Goal: Find specific page/section: Find specific page/section

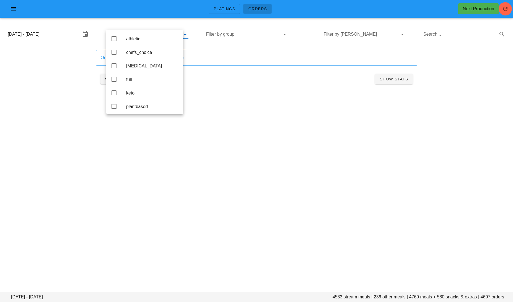
click at [237, 28] on div "[DATE] - [DATE] Filter by group Filter by [PERSON_NAME] Search..." at bounding box center [256, 34] width 506 height 18
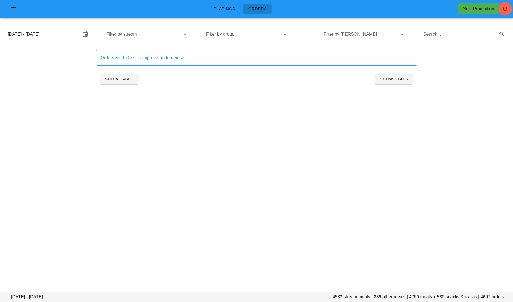
click at [235, 34] on input "Filter by group" at bounding box center [242, 34] width 73 height 9
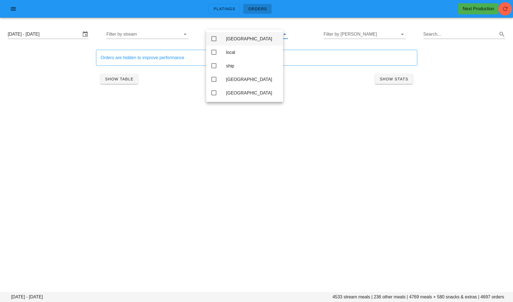
click at [236, 42] on div "[GEOGRAPHIC_DATA]" at bounding box center [252, 39] width 53 height 12
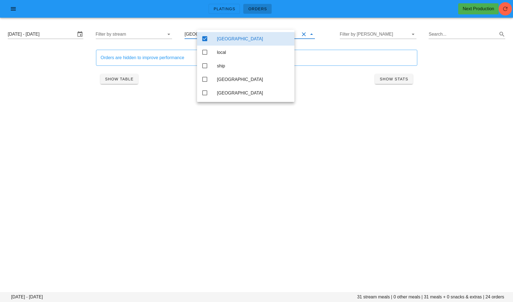
click at [130, 151] on div "Platings Orders Next Production [DATE] - [DATE] stream meals | 0 other meals | …" at bounding box center [256, 151] width 513 height 302
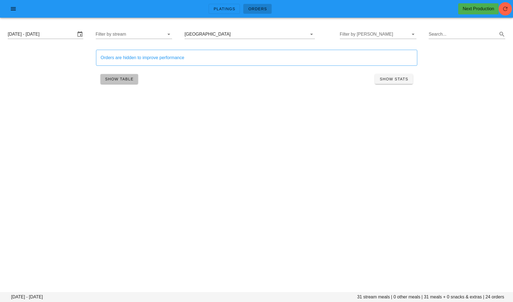
click at [125, 77] on span "Show Table" at bounding box center [119, 79] width 29 height 4
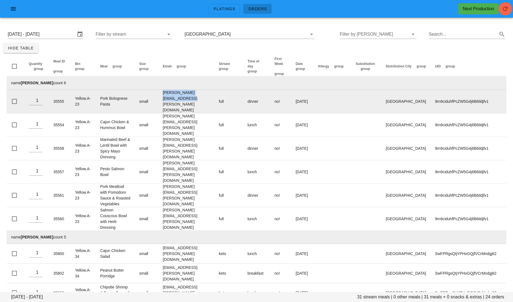
drag, startPoint x: 221, startPoint y: 101, endPoint x: 165, endPoint y: 101, distance: 55.9
click at [165, 101] on td "[PERSON_NAME][EMAIL_ADDRESS][PERSON_NAME][DOMAIN_NAME]" at bounding box center [186, 102] width 56 height 24
copy td "[PERSON_NAME][EMAIL_ADDRESS][PERSON_NAME][DOMAIN_NAME]"
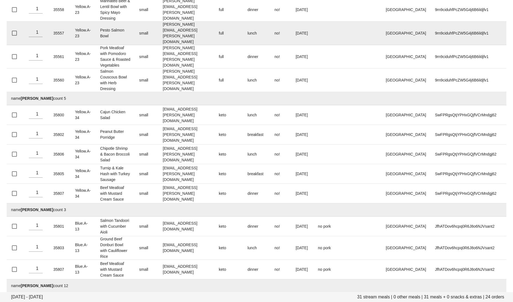
scroll to position [139, 0]
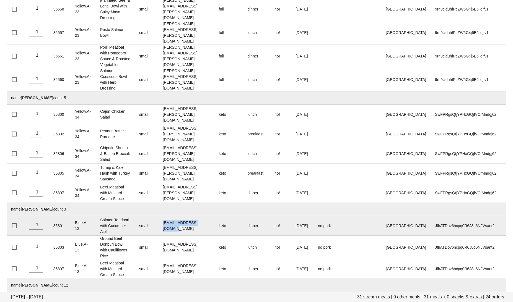
drag, startPoint x: 208, startPoint y: 212, endPoint x: 165, endPoint y: 208, distance: 43.1
click at [165, 216] on td "[EMAIL_ADDRESS][DOMAIN_NAME]" at bounding box center [186, 226] width 56 height 20
copy td "[EMAIL_ADDRESS][DOMAIN_NAME]"
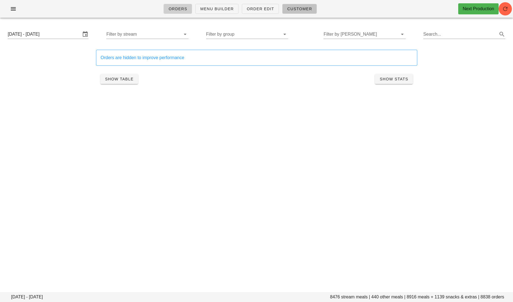
click at [290, 12] on link "Customer" at bounding box center [299, 9] width 35 height 10
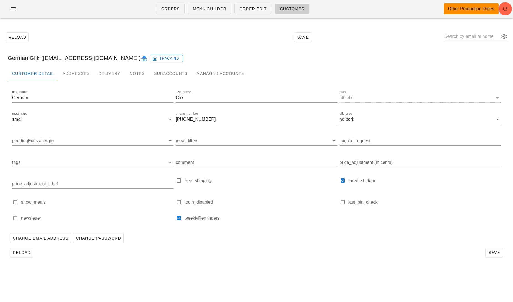
click at [455, 32] on div at bounding box center [475, 38] width 63 height 18
click at [460, 37] on input "text" at bounding box center [471, 36] width 55 height 9
paste input "[PERSON_NAME][EMAIL_ADDRESS][PERSON_NAME][DOMAIN_NAME]"
type input "[PERSON_NAME][EMAIL_ADDRESS][PERSON_NAME][DOMAIN_NAME]"
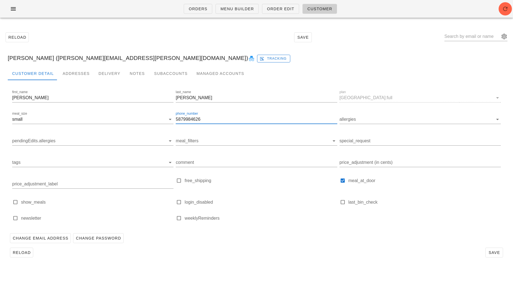
drag, startPoint x: 203, startPoint y: 119, endPoint x: 175, endPoint y: 118, distance: 27.4
click at [175, 119] on div "phone_number 5879984626" at bounding box center [257, 121] width 164 height 22
click at [79, 69] on div "Addresses" at bounding box center [76, 73] width 36 height 13
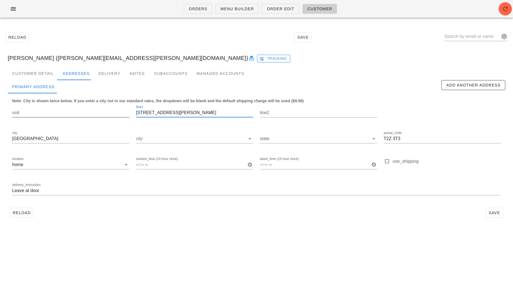
drag, startPoint x: 187, startPoint y: 114, endPoint x: 112, endPoint y: 114, distance: 75.5
click at [112, 114] on div "unit line1 74 Douglas Glen Cir SE line2 city Calgary city state postal_code T2Z…" at bounding box center [256, 153] width 495 height 104
drag, startPoint x: 405, startPoint y: 139, endPoint x: 384, endPoint y: 139, distance: 21.0
click at [384, 139] on input "T2Z 3T3" at bounding box center [442, 138] width 117 height 9
click at [470, 37] on input "text" at bounding box center [471, 36] width 55 height 9
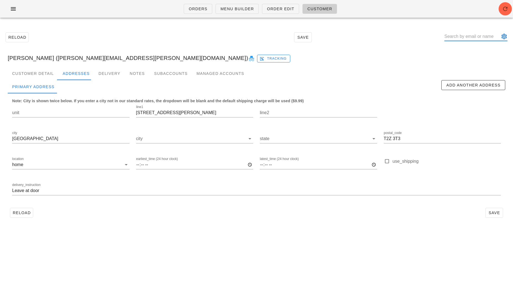
paste input "[EMAIL_ADDRESS][DOMAIN_NAME]"
type input "[EMAIL_ADDRESS][DOMAIN_NAME]"
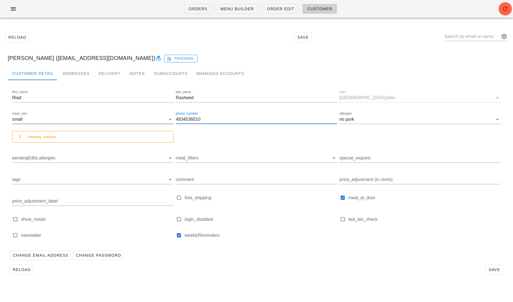
drag, startPoint x: 205, startPoint y: 121, endPoint x: 171, endPoint y: 121, distance: 33.2
click at [171, 121] on div "first_name Riad last_name Rasheed plan Calgary:keto meal_size small Pending: me…" at bounding box center [256, 166] width 491 height 157
click at [79, 74] on div "Addresses" at bounding box center [76, 73] width 36 height 13
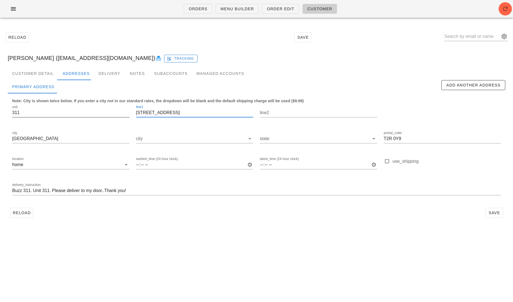
drag, startPoint x: 179, startPoint y: 112, endPoint x: 125, endPoint y: 111, distance: 53.4
click at [125, 111] on div "unit 311 line1 303 13 Avenue SW line2 city Calgary city state postal_code T2R 0…" at bounding box center [256, 153] width 495 height 104
drag, startPoint x: 407, startPoint y: 139, endPoint x: 381, endPoint y: 139, distance: 26.3
click at [381, 139] on div "postal_code T2R 0Y9" at bounding box center [443, 140] width 124 height 26
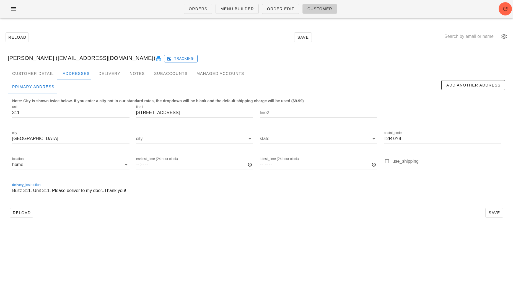
drag, startPoint x: 30, startPoint y: 191, endPoint x: -1, endPoint y: 191, distance: 31.5
click at [0, 191] on html "Orders Menu Builder Order Edit Customer Reload Save Riad Rasheed (riad.rasheed@…" at bounding box center [256, 151] width 513 height 302
